Goal: Check status: Check status

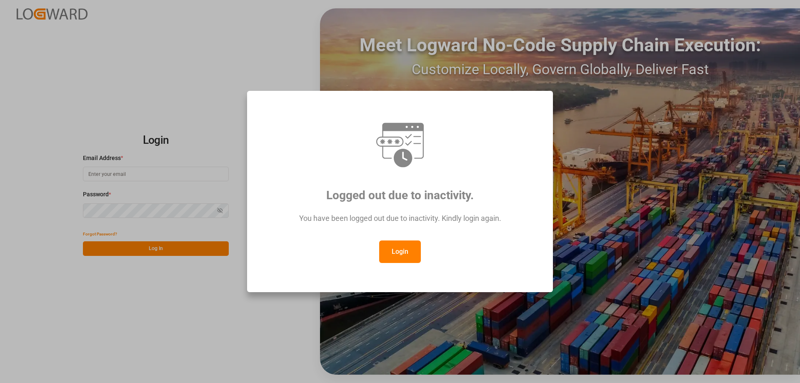
click at [388, 256] on button "Login" at bounding box center [400, 252] width 42 height 23
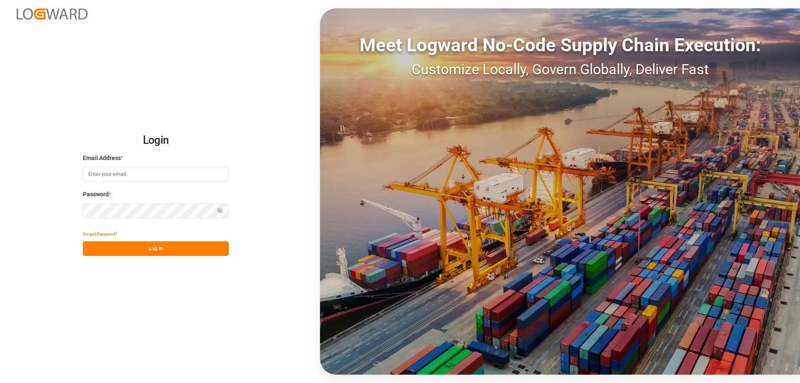
click at [110, 178] on input at bounding box center [156, 174] width 146 height 15
type input "[EMAIL_ADDRESS][DOMAIN_NAME]"
click at [126, 250] on button "Log In" at bounding box center [156, 248] width 146 height 15
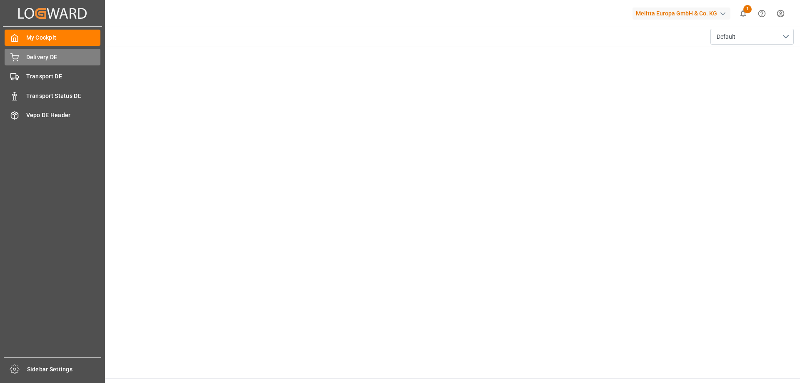
click at [37, 60] on span "Delivery DE" at bounding box center [63, 57] width 75 height 9
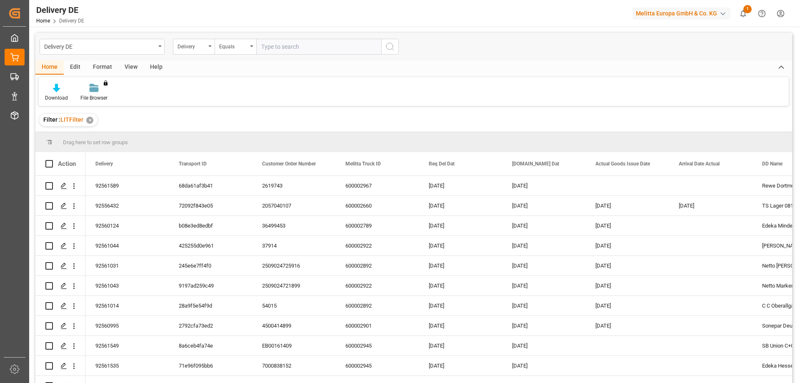
click at [306, 46] on input "text" at bounding box center [318, 47] width 125 height 16
type input "92550460"
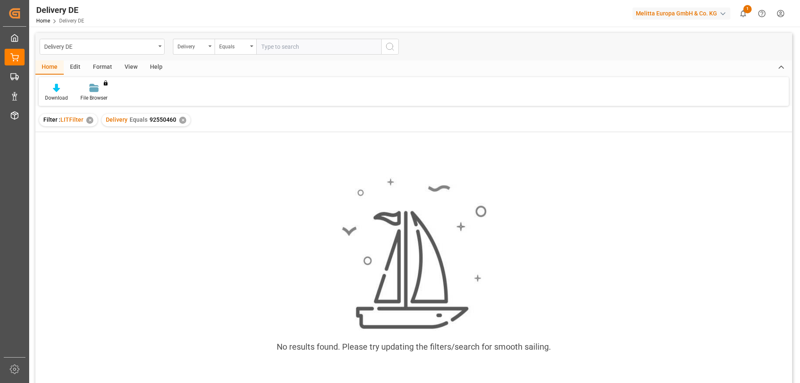
click at [181, 121] on div "✕" at bounding box center [182, 120] width 7 height 7
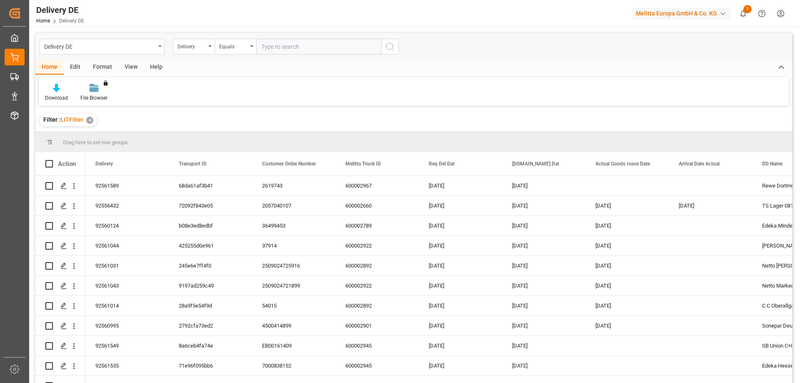
click at [322, 50] on input "text" at bounding box center [318, 47] width 125 height 16
type input "92550459"
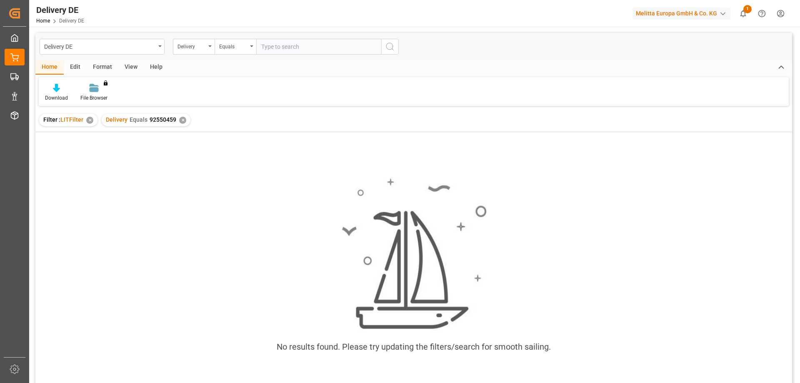
click at [181, 123] on div "✕" at bounding box center [182, 120] width 7 height 7
